Goal: Use online tool/utility: Utilize a website feature to perform a specific function

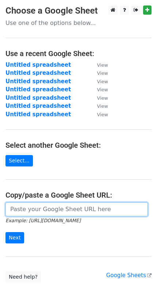
click at [73, 210] on input "url" at bounding box center [76, 209] width 143 height 14
paste input "https://docs.google.com/spreadsheets/d/1K5YOOC5RlGn7UNEUAvRpzTdvoo2p1ONXfr8HPJm…"
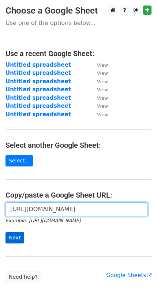
type input "https://docs.google.com/spreadsheets/d/1K5YOOC5RlGn7UNEUAvRpzTdvoo2p1ONXfr8HPJm…"
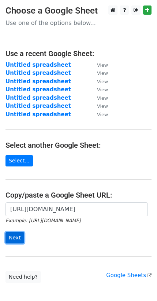
scroll to position [0, 0]
click at [18, 232] on input "Next" at bounding box center [14, 237] width 19 height 11
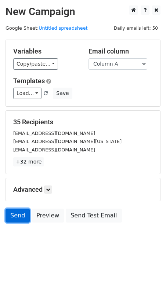
click at [25, 211] on link "Send" at bounding box center [17, 216] width 24 height 14
